Goal: Transaction & Acquisition: Purchase product/service

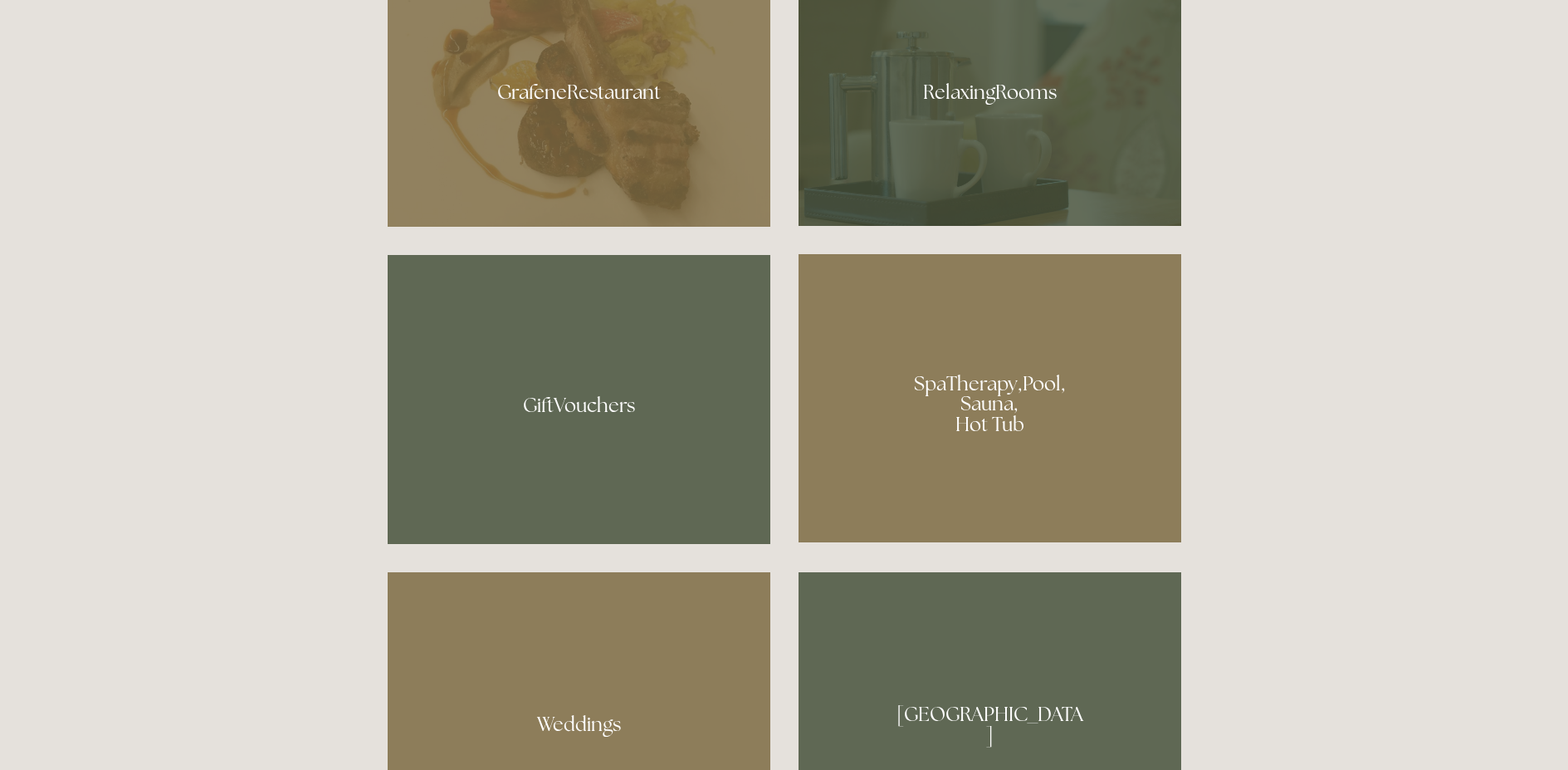
scroll to position [1167, 0]
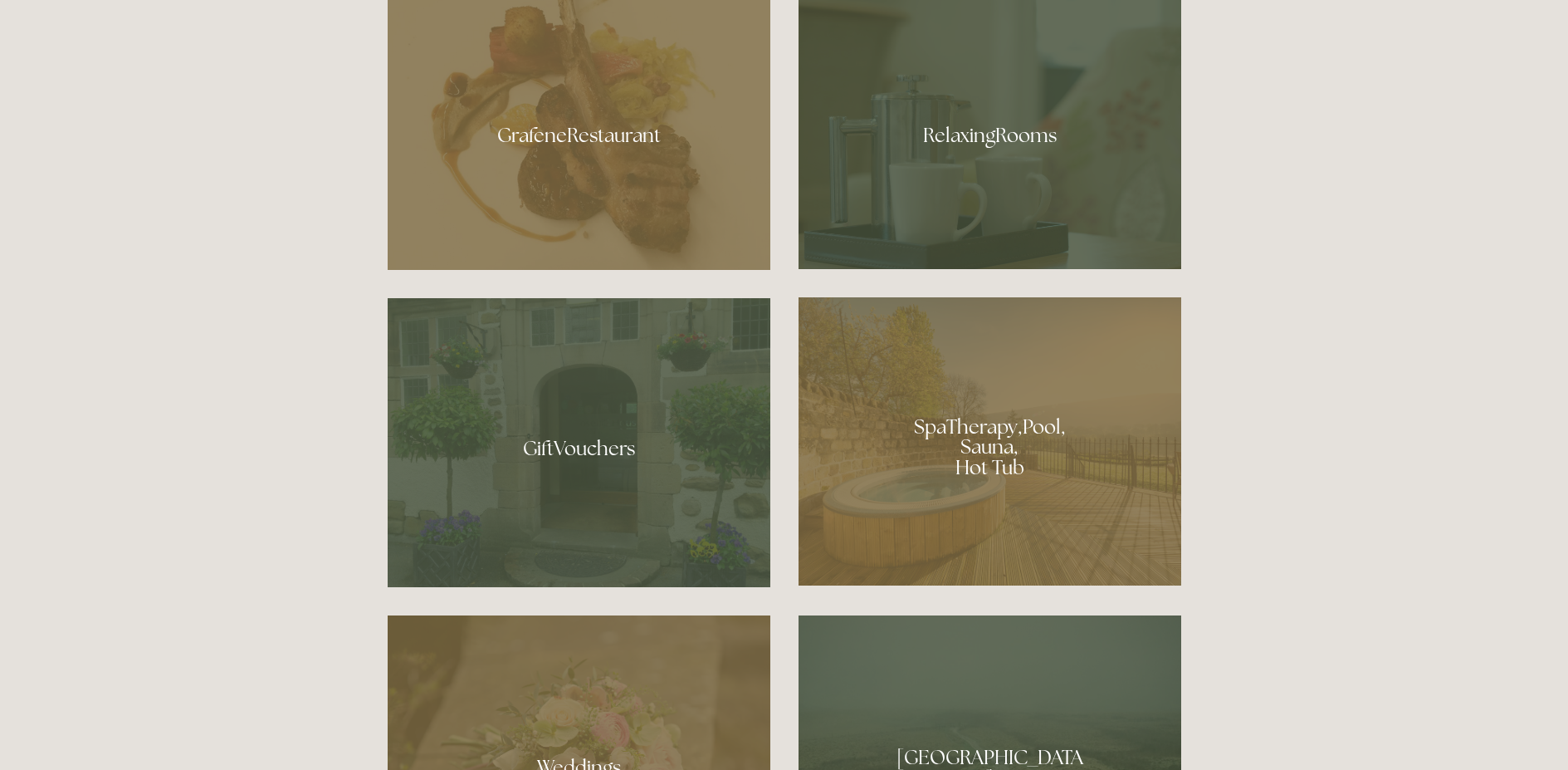
click at [1016, 422] on div at bounding box center [990, 442] width 382 height 288
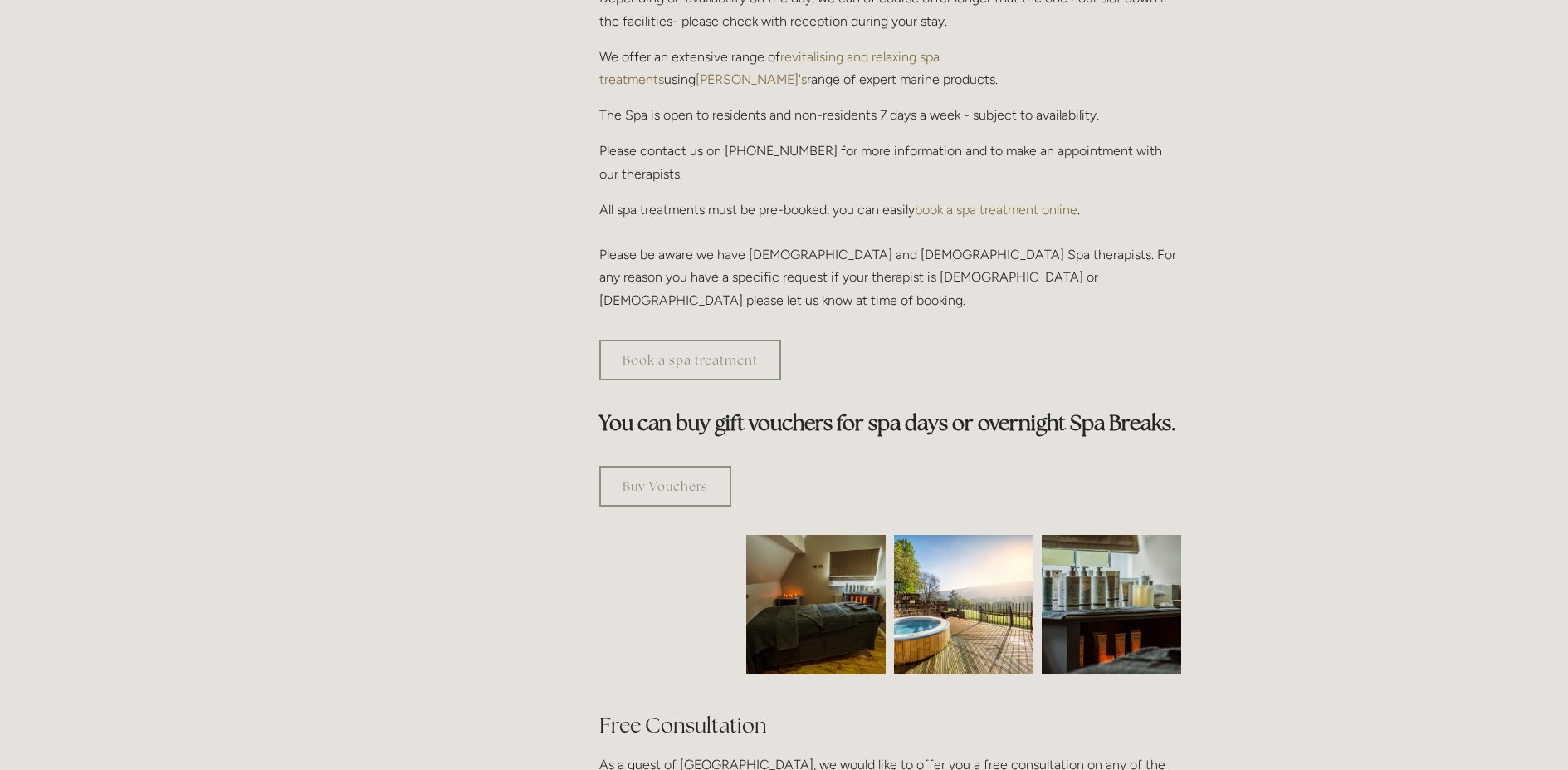
scroll to position [667, 0]
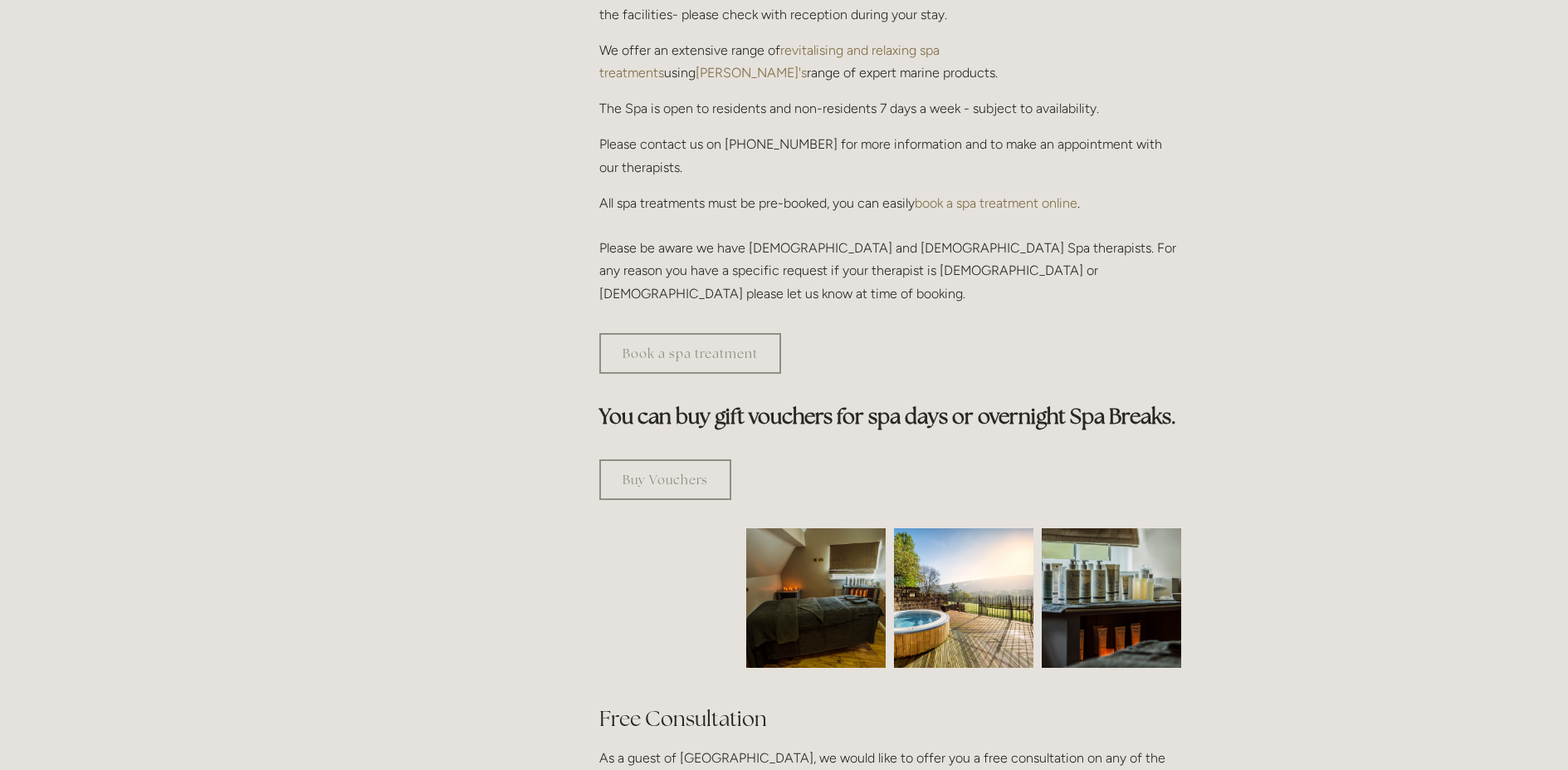
drag, startPoint x: 650, startPoint y: 399, endPoint x: 628, endPoint y: 385, distance: 26.1
click at [650, 459] on link "Buy Vouchers" at bounding box center [666, 479] width 132 height 41
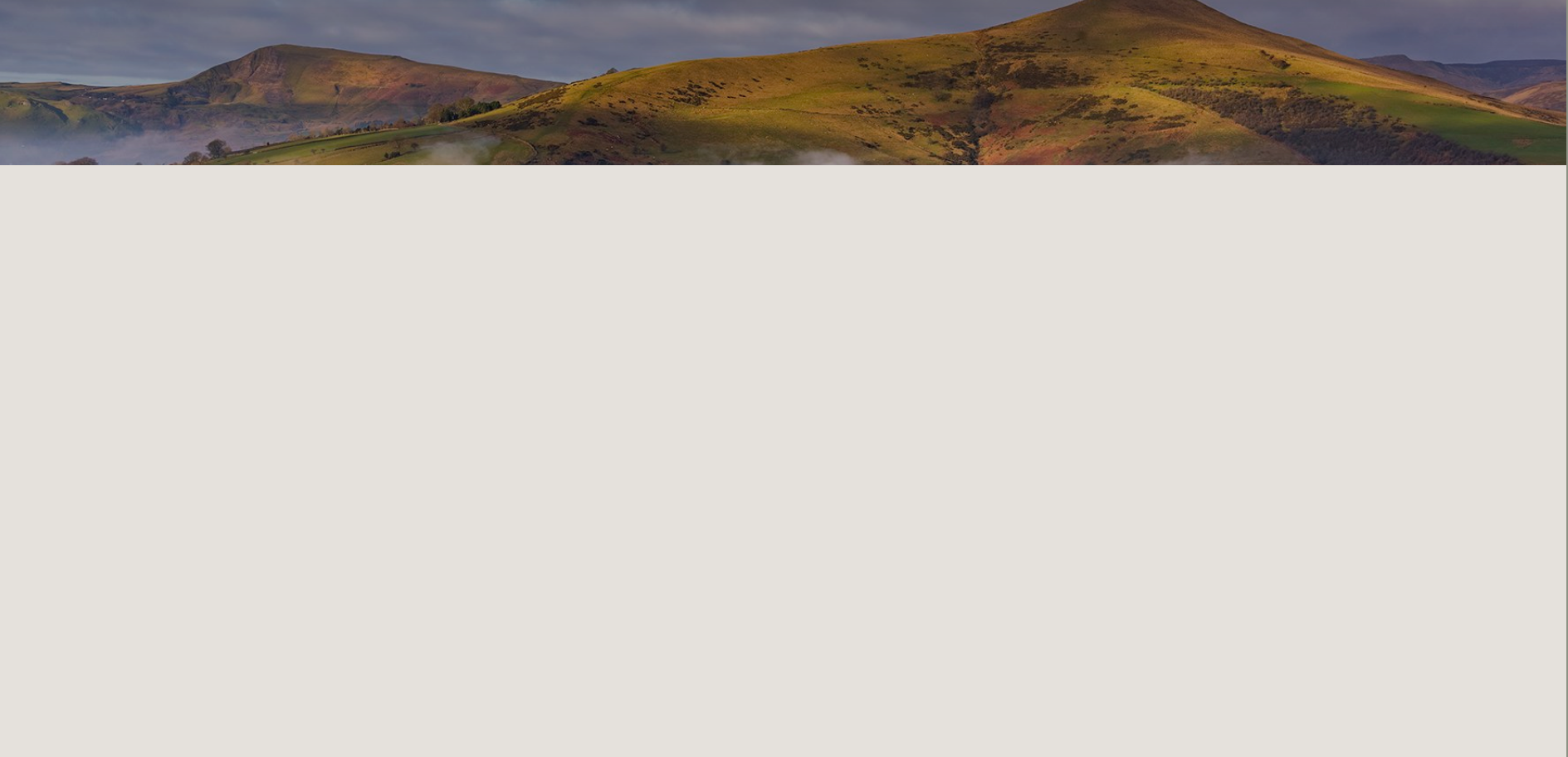
scroll to position [0, 2]
